Goal: Task Accomplishment & Management: Use online tool/utility

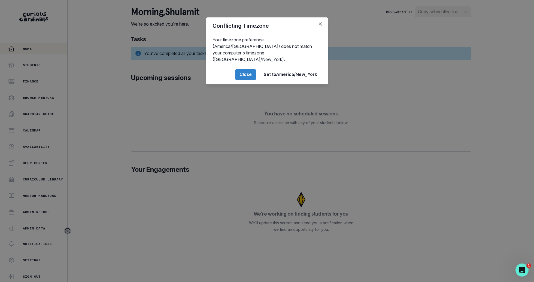
click at [135, 172] on div "Conflicting Timezone Your timezone preference (America/[GEOGRAPHIC_DATA]) does …" at bounding box center [267, 141] width 534 height 282
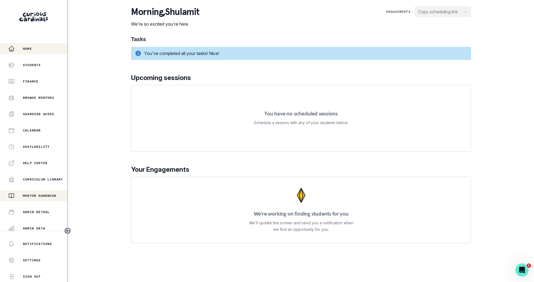
scroll to position [52, 0]
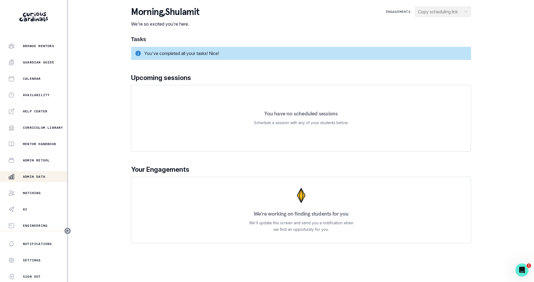
click at [52, 178] on div "Admin Data" at bounding box center [37, 177] width 59 height 7
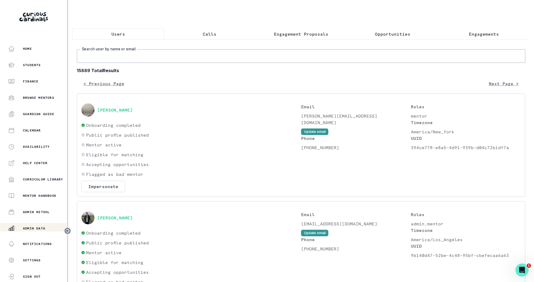
click at [212, 55] on input "Search user by name or email" at bounding box center [301, 56] width 449 height 14
click at [300, 31] on p "Engagement Proposals" at bounding box center [301, 34] width 55 height 7
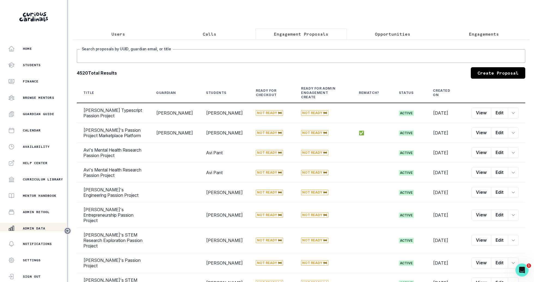
click at [291, 56] on input "Search proposals by UUID, guardian email, or title" at bounding box center [301, 56] width 449 height 14
type input "max sale"
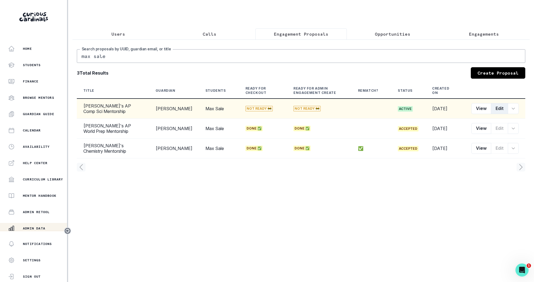
click at [496, 110] on button "Edit" at bounding box center [499, 108] width 17 height 11
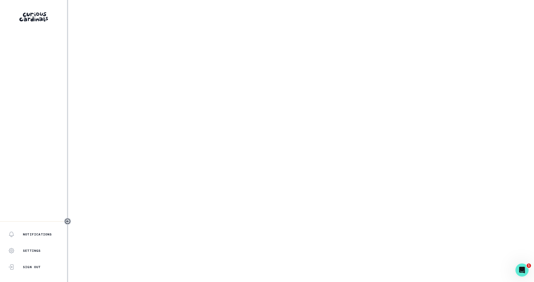
select select "6267cc0b-1467-404d-8526-2734dc3f89d1"
select select "4f62fedf-d788-4a2d-9ce1-9e87be7c33fa"
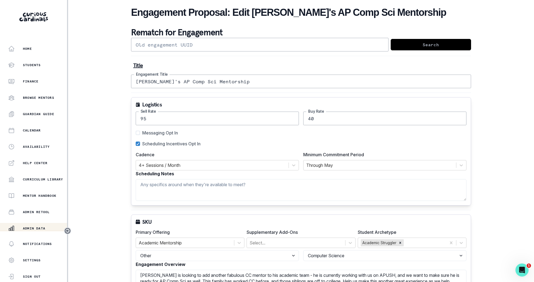
scroll to position [455, 0]
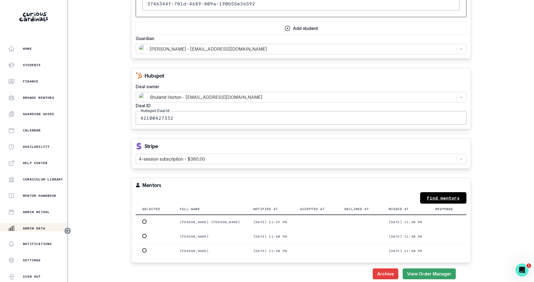
click at [444, 195] on link "Find mentors" at bounding box center [443, 197] width 46 height 11
